Goal: Book appointment/travel/reservation

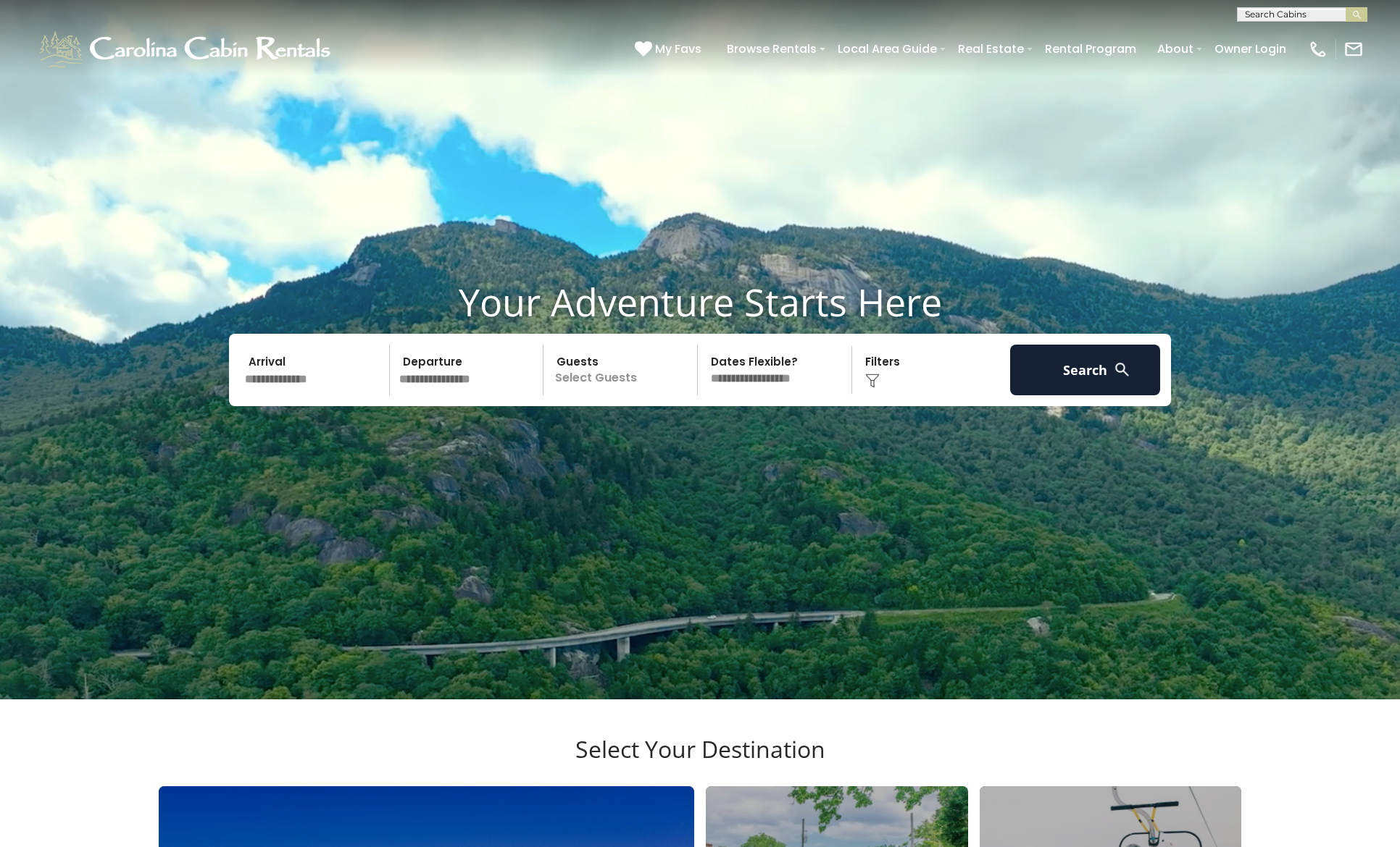
click at [1248, 102] on video at bounding box center [700, 349] width 1400 height 699
click at [1280, 15] on input "text" at bounding box center [1301, 16] width 127 height 15
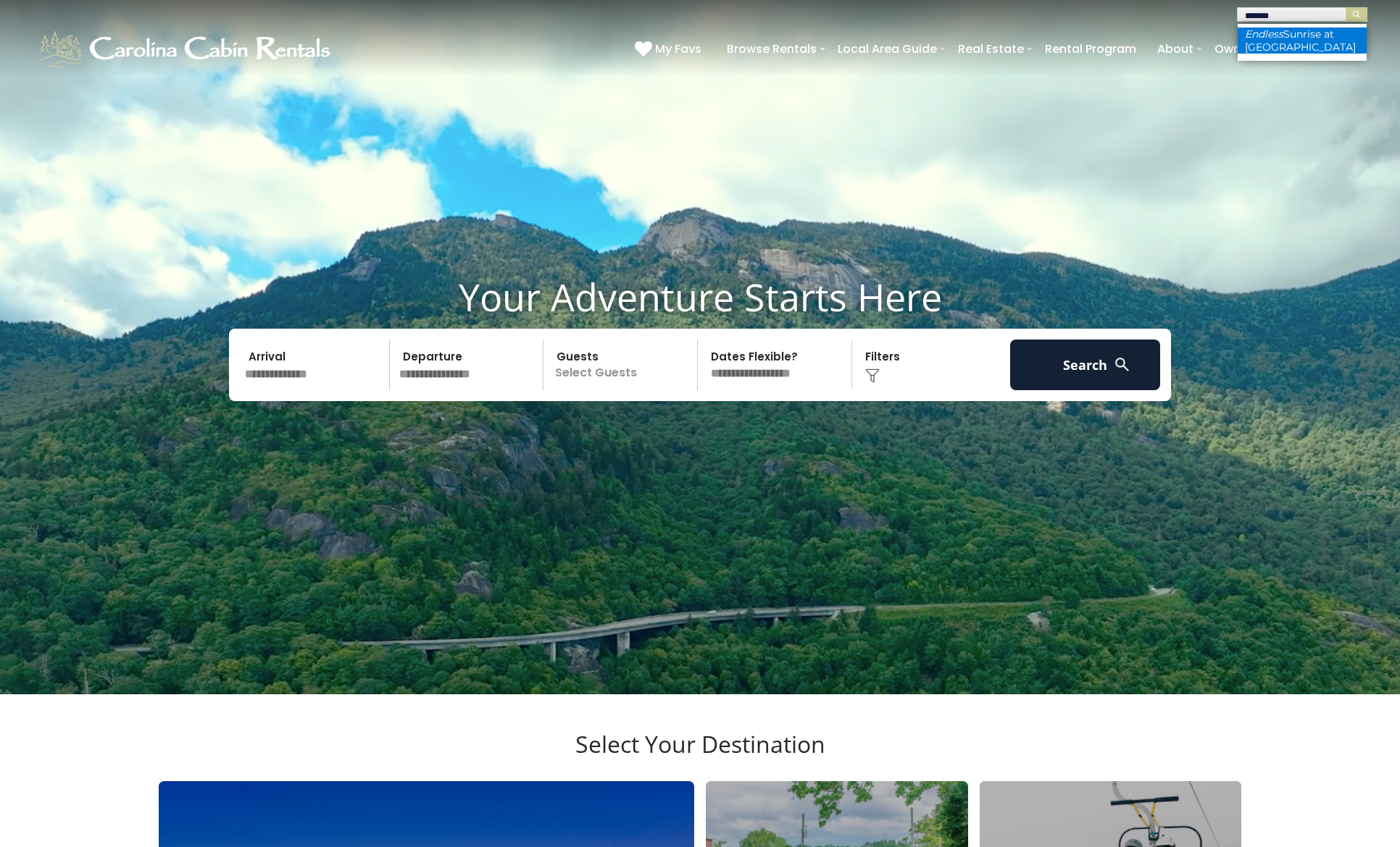
type input "*******"
click at [1298, 28] on li "Endless Sunrise at [GEOGRAPHIC_DATA]" at bounding box center [1302, 40] width 129 height 26
click at [1357, 16] on img "submit" at bounding box center [1356, 15] width 11 height 11
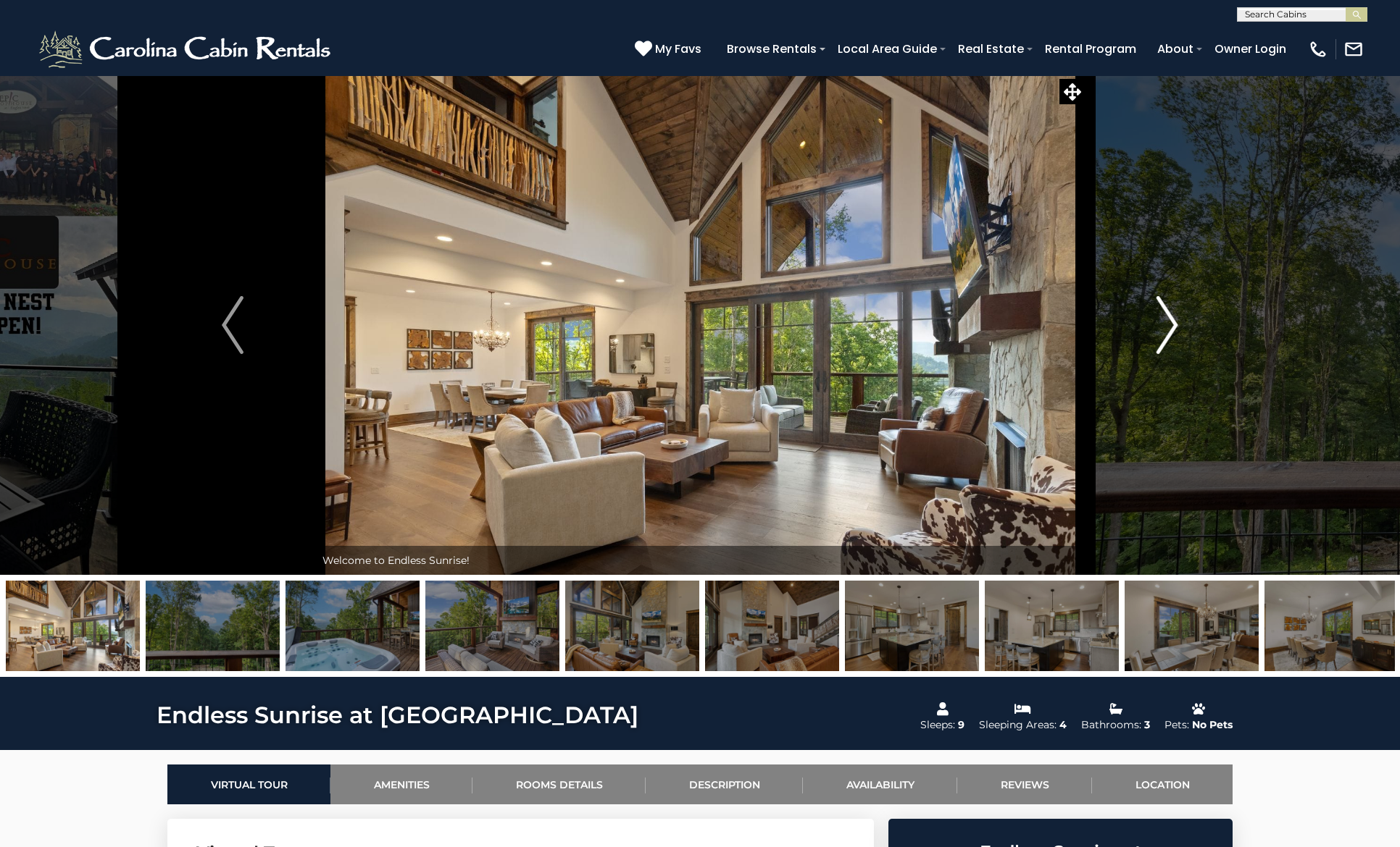
click at [1170, 325] on img "Next" at bounding box center [1167, 326] width 22 height 58
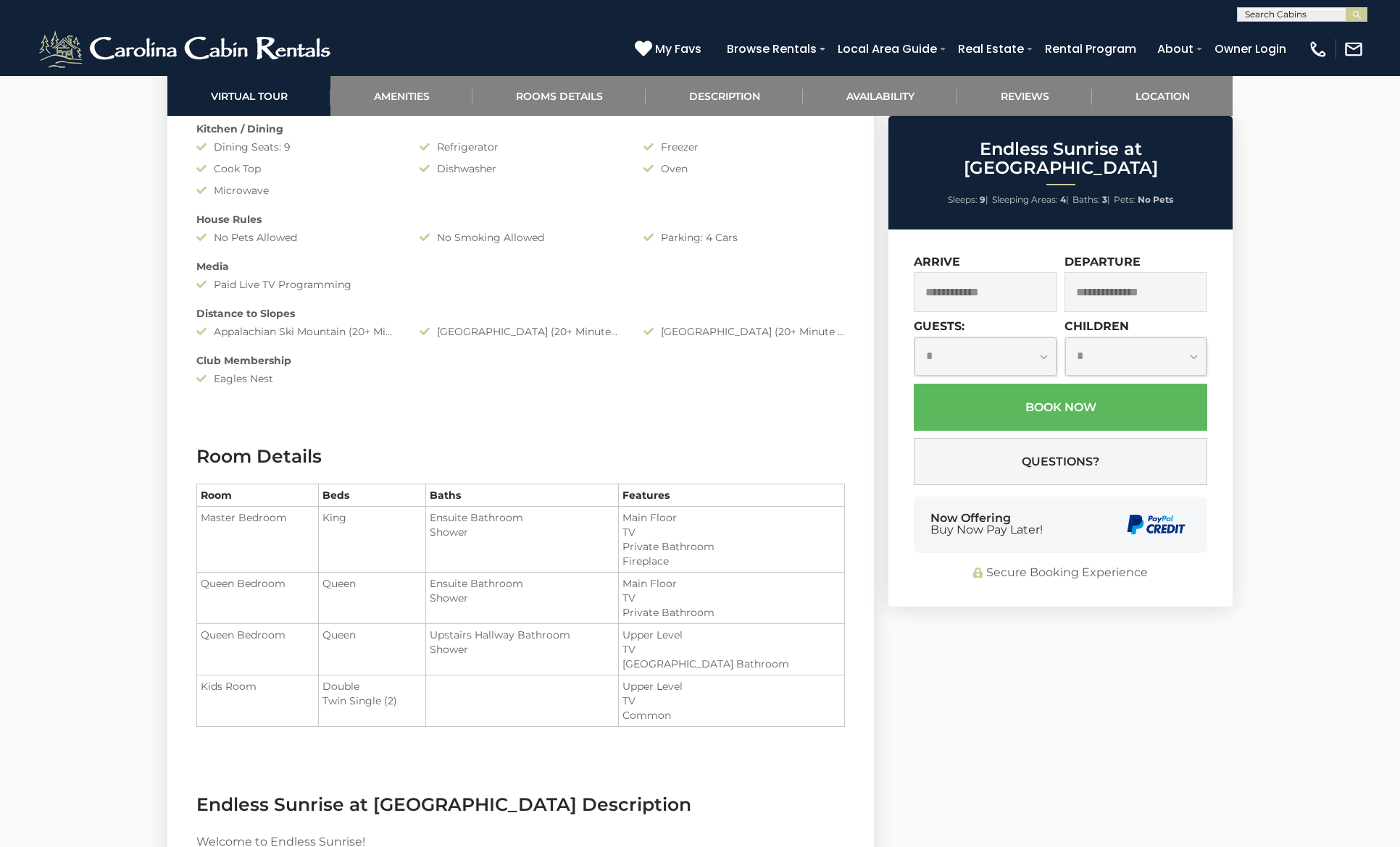
scroll to position [1391, 0]
